Goal: Task Accomplishment & Management: Use online tool/utility

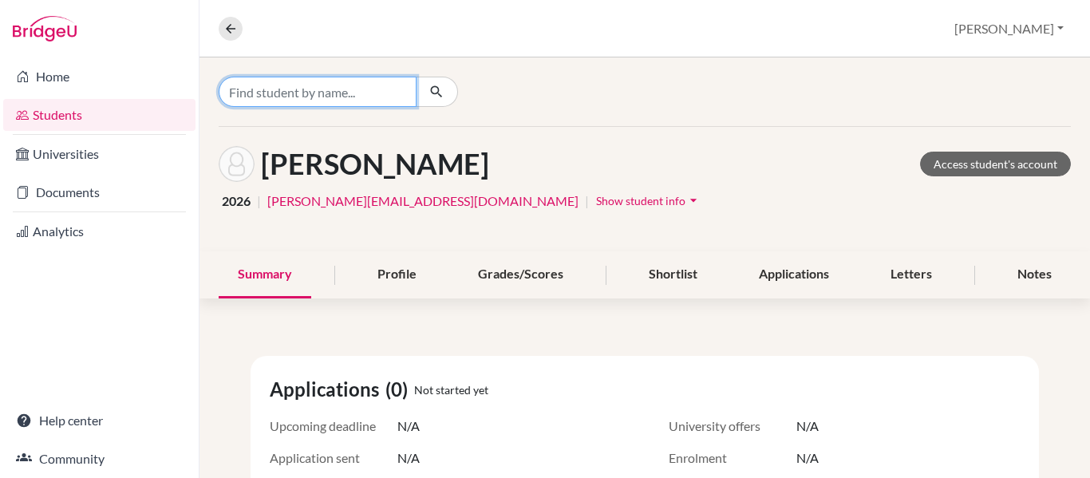
click at [396, 93] on input "Find student by name..." at bounding box center [318, 92] width 198 height 30
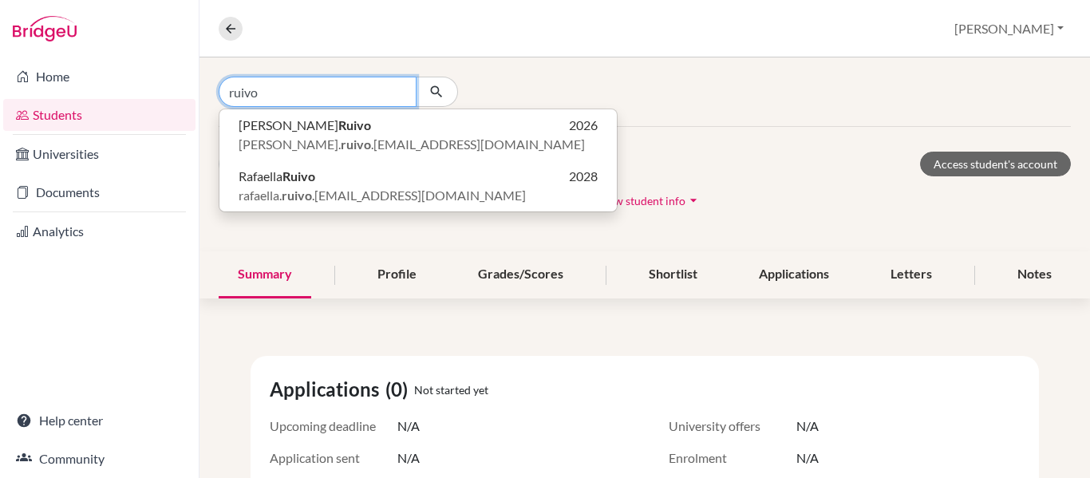
type input "ruivo"
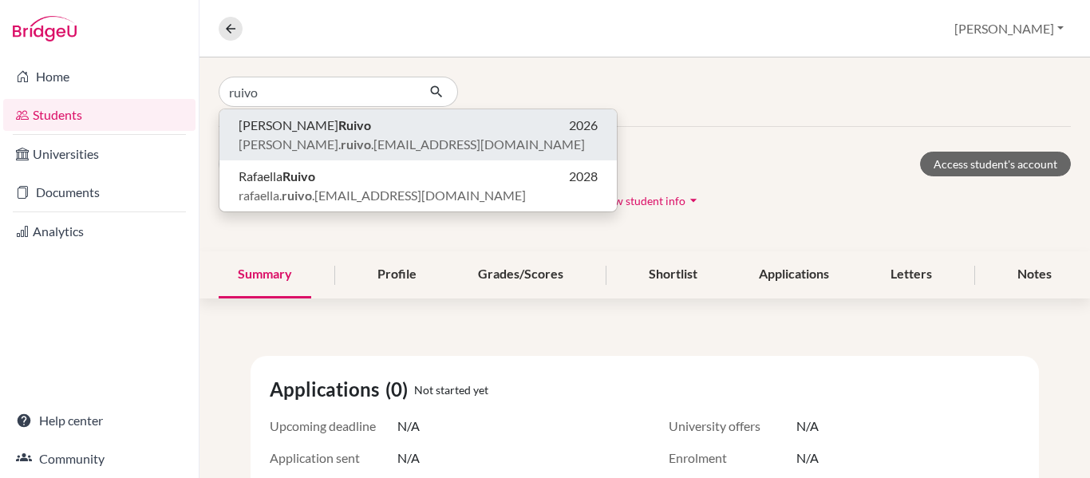
click at [338, 130] on b "Ruivo" at bounding box center [354, 124] width 33 height 15
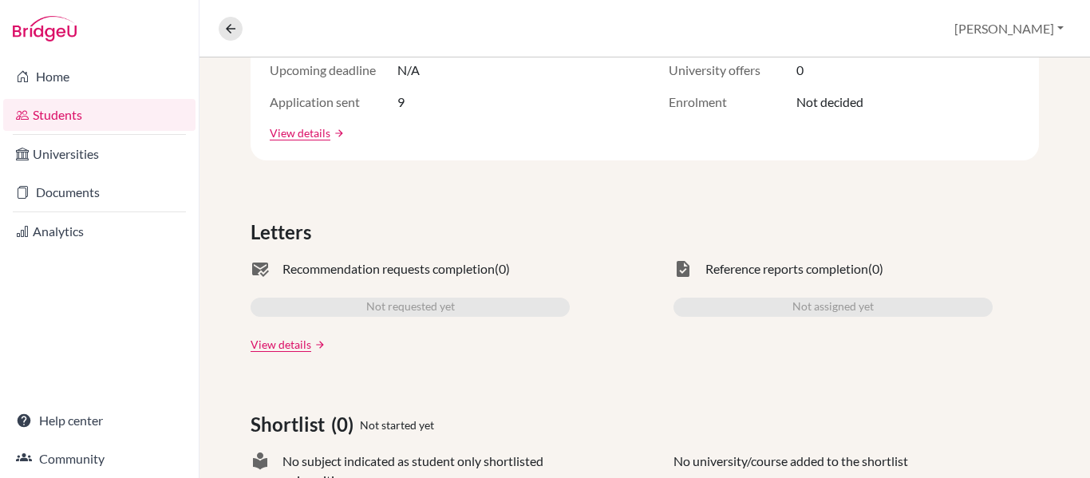
scroll to position [319, 0]
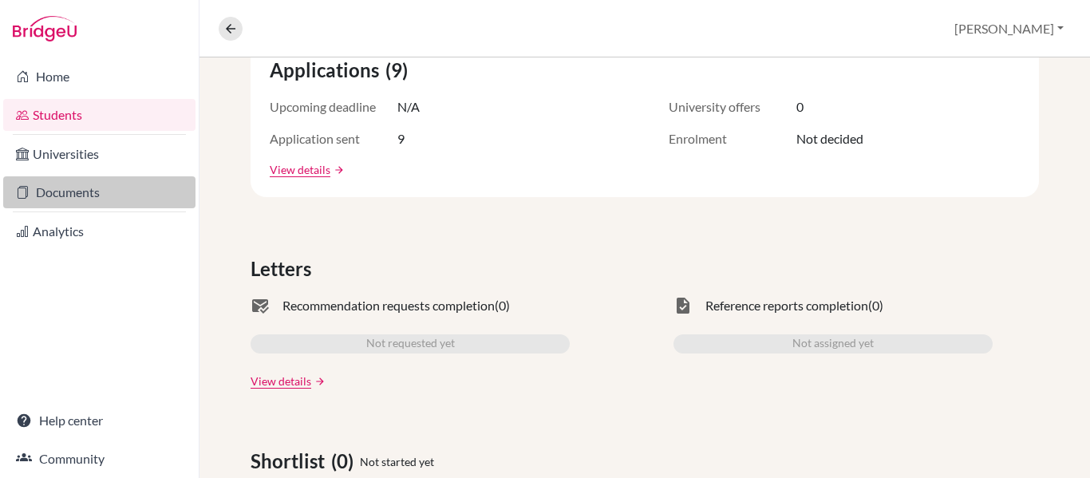
click at [61, 189] on link "Documents" at bounding box center [99, 192] width 192 height 32
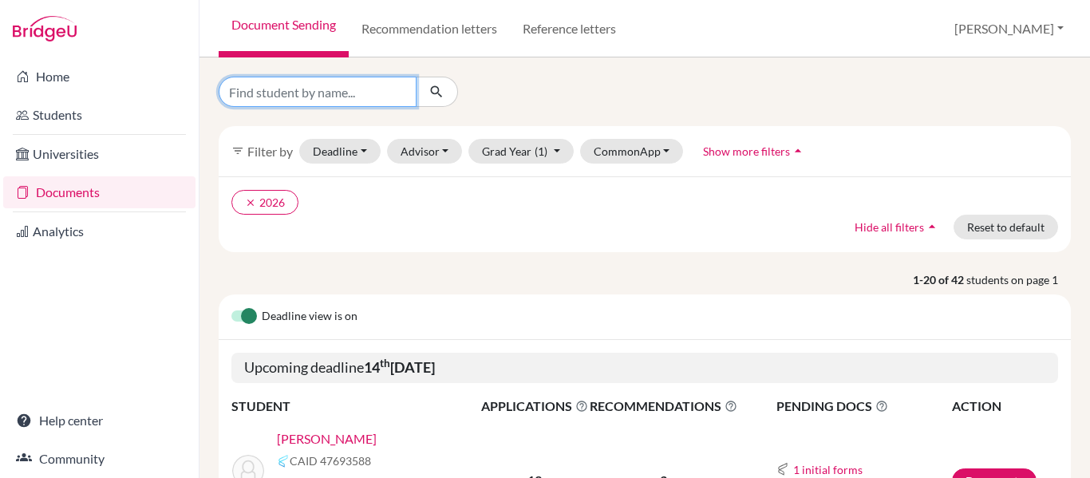
click at [308, 82] on input "Find student by name..." at bounding box center [318, 92] width 198 height 30
type input "ruivo"
click button "submit" at bounding box center [437, 92] width 42 height 30
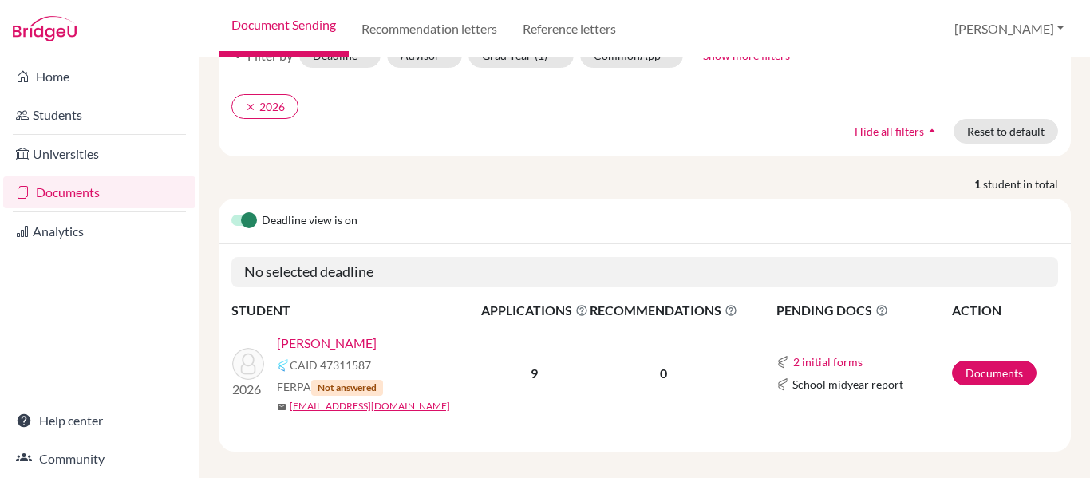
scroll to position [108, 0]
click at [318, 333] on link "[PERSON_NAME]" at bounding box center [327, 342] width 100 height 19
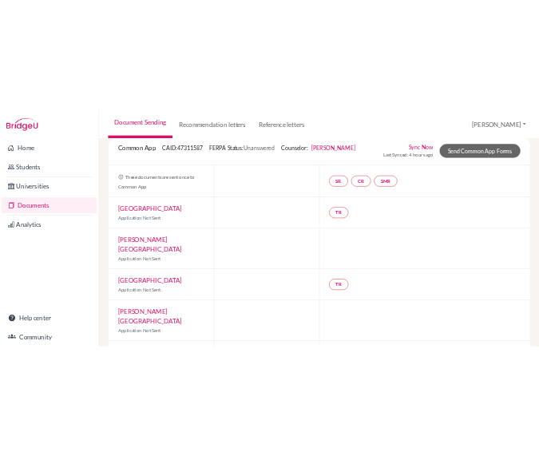
scroll to position [69, 0]
